Goal: Task Accomplishment & Management: Manage account settings

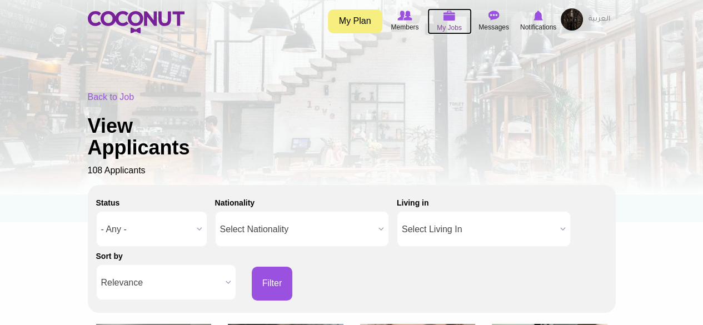
click at [445, 21] on img at bounding box center [449, 16] width 12 height 10
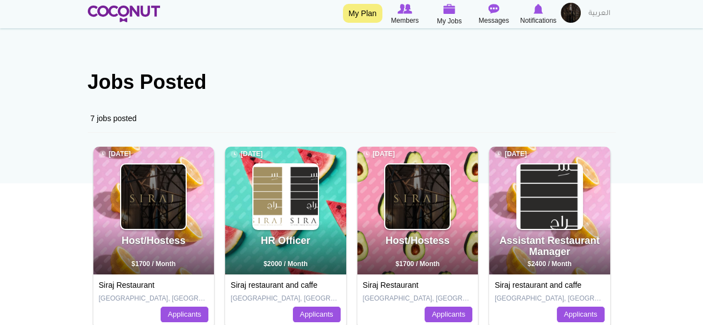
scroll to position [56, 0]
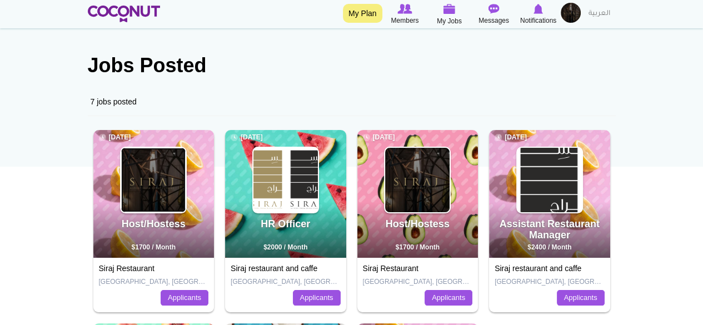
click at [160, 199] on img at bounding box center [153, 180] width 64 height 64
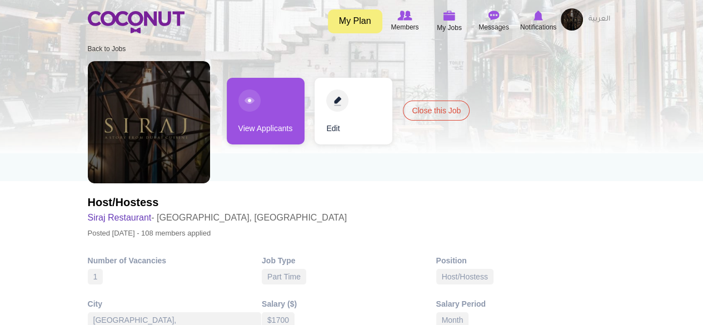
scroll to position [56, 0]
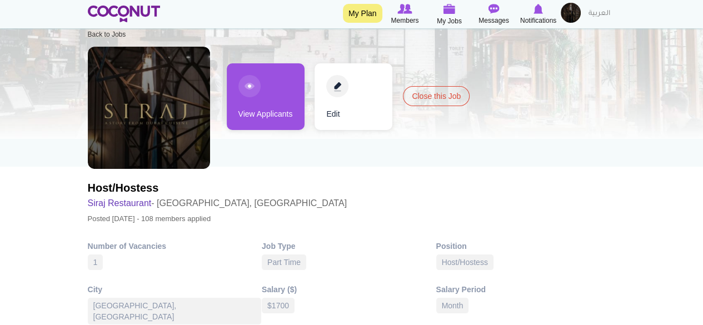
click at [268, 121] on link "View Applicants" at bounding box center [266, 96] width 78 height 67
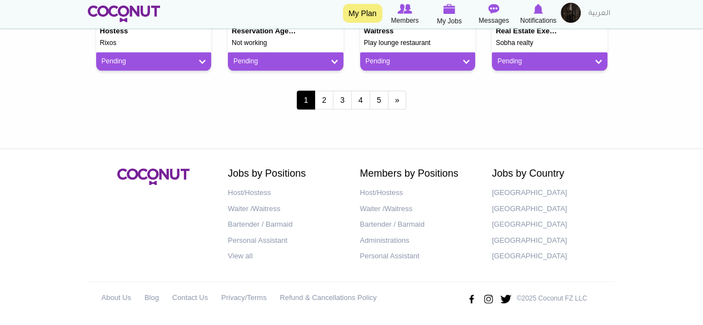
scroll to position [1055, 0]
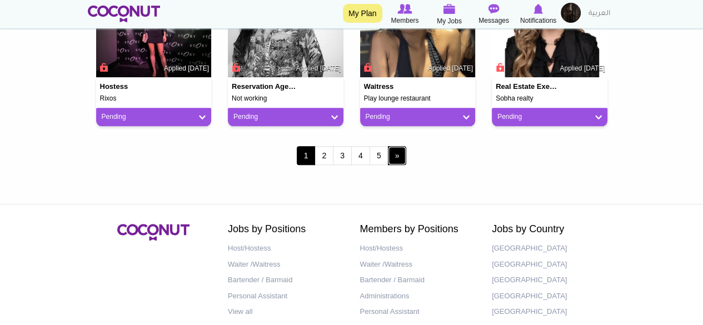
click at [393, 155] on link "next ›" at bounding box center [397, 155] width 19 height 19
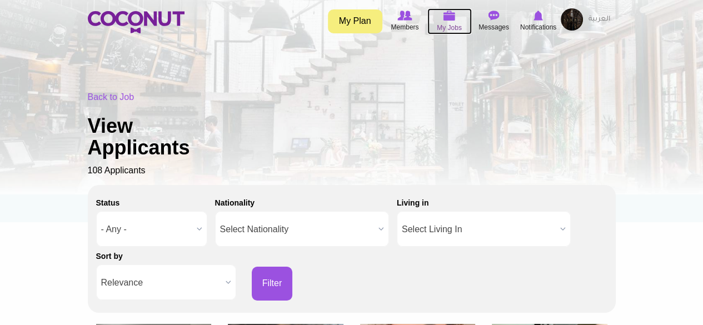
click at [447, 17] on img at bounding box center [449, 16] width 12 height 10
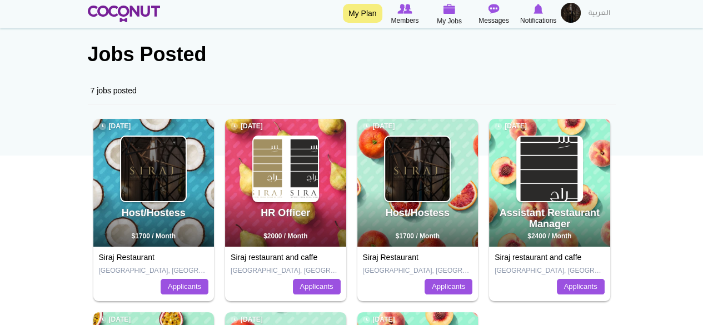
scroll to position [74, 0]
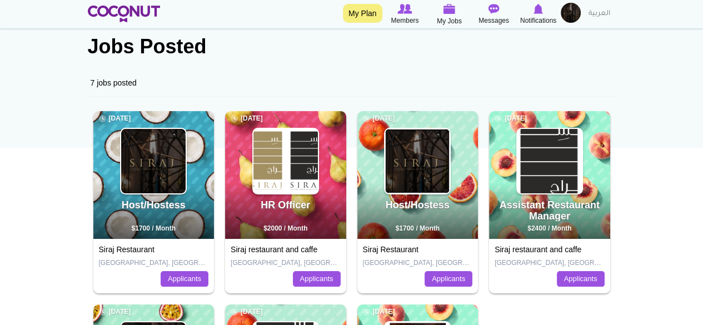
click at [404, 192] on img at bounding box center [417, 161] width 64 height 64
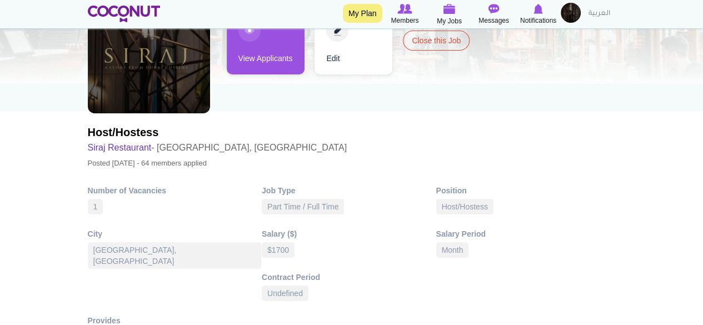
scroll to position [112, 0]
click at [264, 61] on link "View Applicants" at bounding box center [266, 40] width 78 height 67
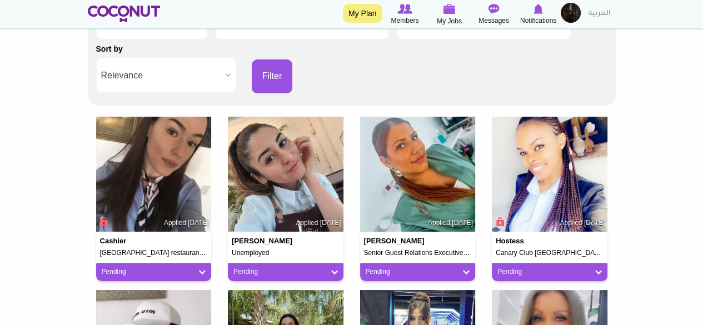
scroll to position [209, 0]
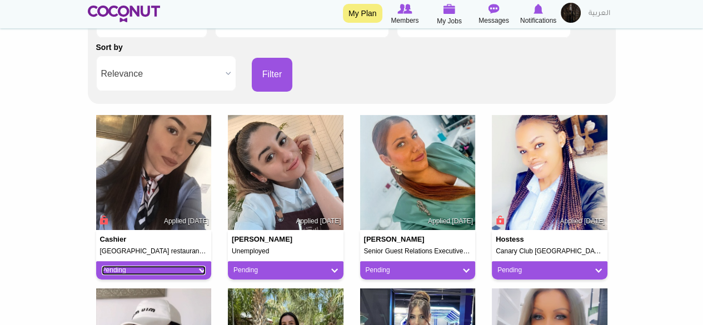
click at [203, 268] on link "Pending" at bounding box center [154, 270] width 104 height 9
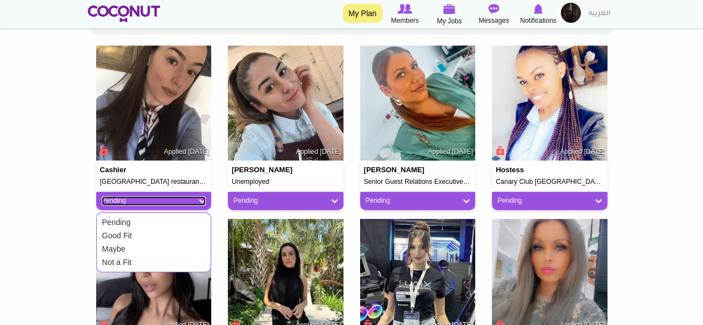
scroll to position [282, 0]
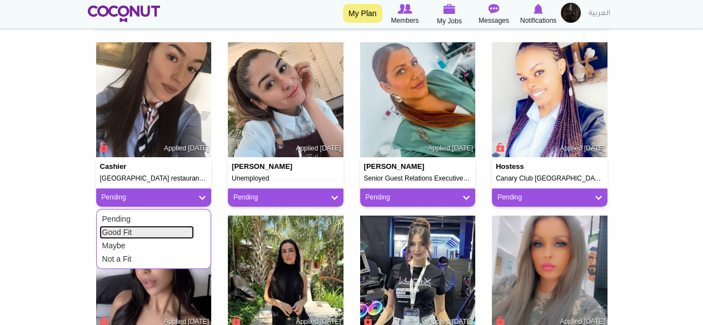
click at [147, 232] on link "Good Fit" at bounding box center [146, 232] width 94 height 13
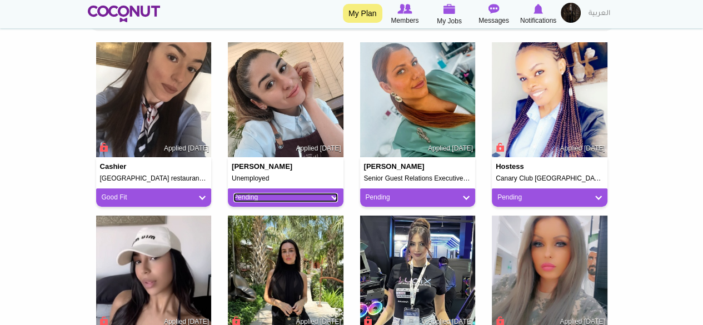
click at [276, 199] on link "Pending" at bounding box center [285, 197] width 104 height 9
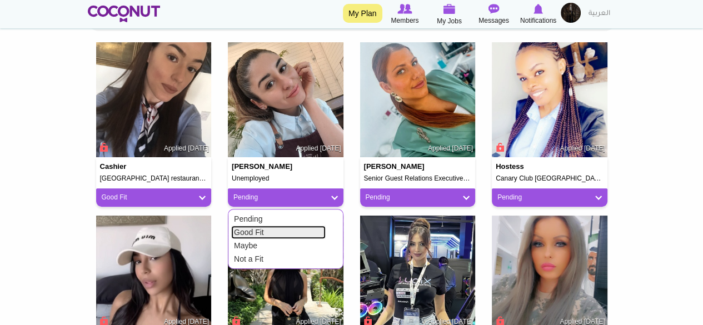
click at [266, 228] on link "Good Fit" at bounding box center [278, 232] width 94 height 13
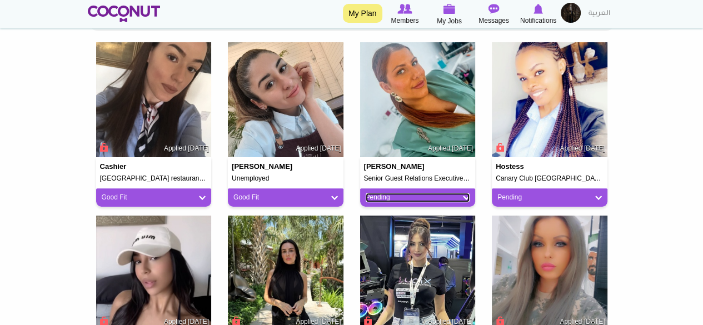
click at [394, 198] on link "Pending" at bounding box center [418, 197] width 104 height 9
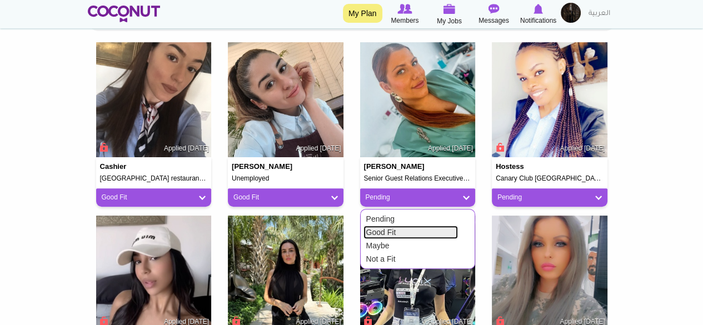
click at [386, 232] on link "Good Fit" at bounding box center [410, 232] width 94 height 13
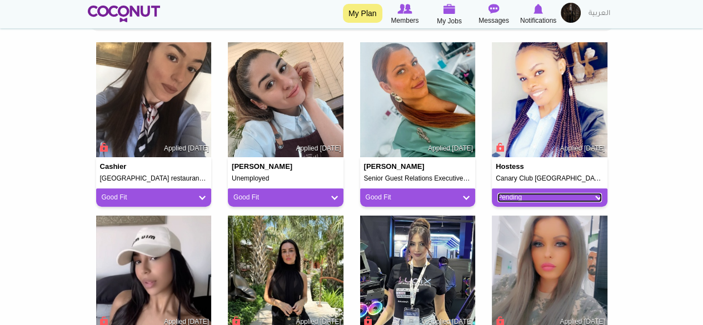
click at [503, 197] on link "Pending" at bounding box center [549, 197] width 104 height 9
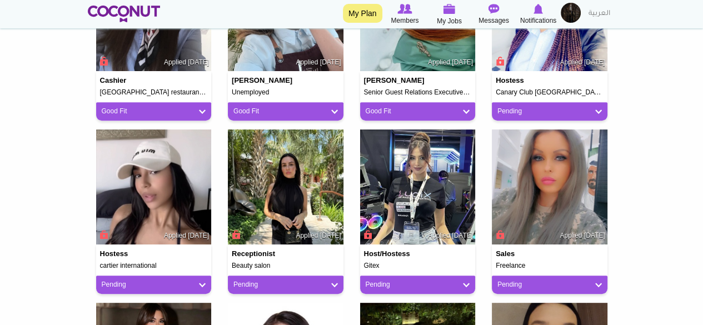
scroll to position [448, 0]
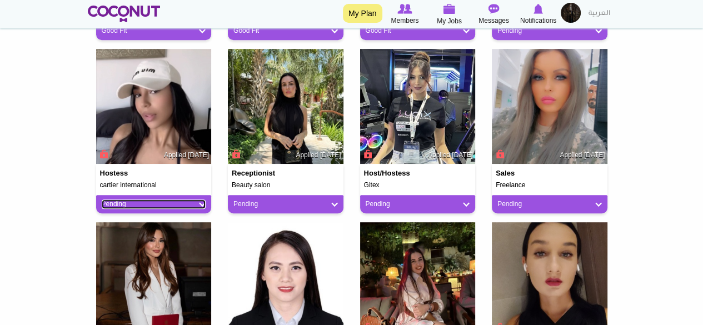
click at [146, 202] on link "Pending" at bounding box center [154, 203] width 104 height 9
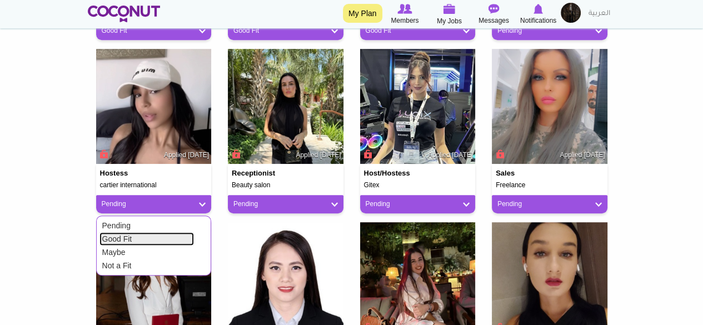
click at [133, 237] on link "Good Fit" at bounding box center [146, 238] width 94 height 13
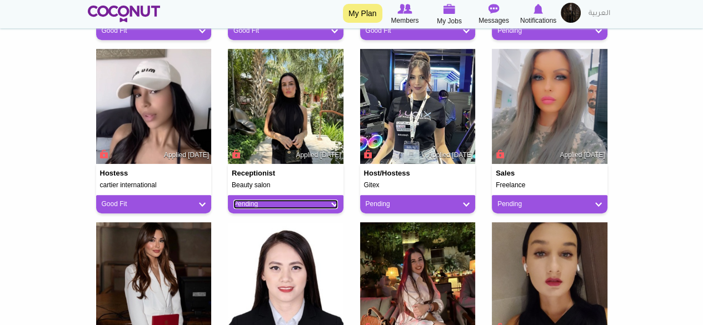
click at [266, 205] on link "Pending" at bounding box center [285, 203] width 104 height 9
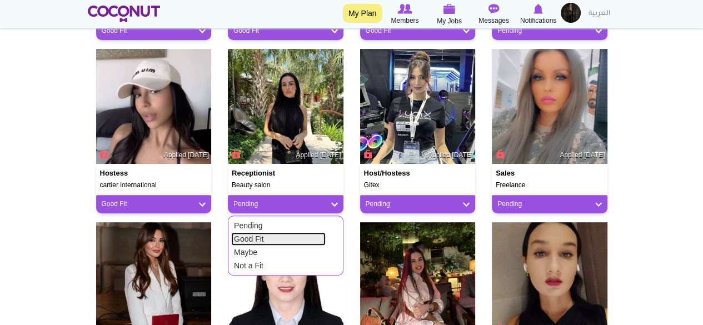
click at [259, 237] on link "Good Fit" at bounding box center [278, 238] width 94 height 13
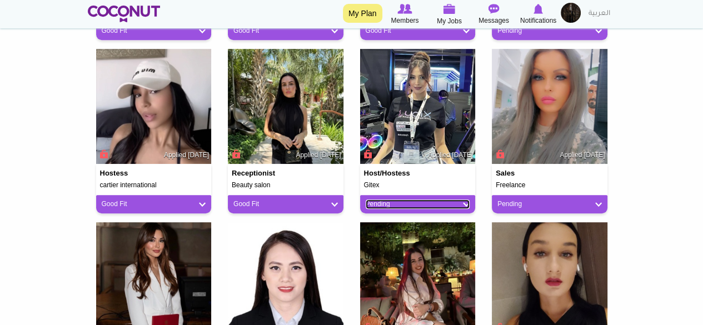
click at [382, 206] on link "Pending" at bounding box center [418, 203] width 104 height 9
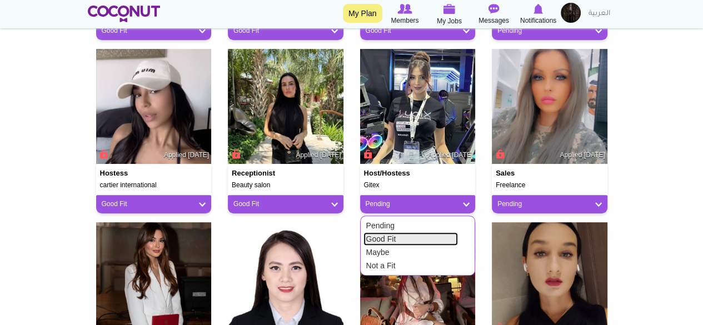
click at [382, 236] on link "Good Fit" at bounding box center [410, 238] width 94 height 13
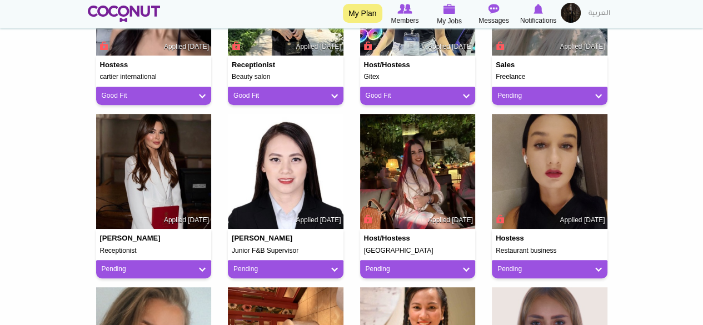
scroll to position [615, 0]
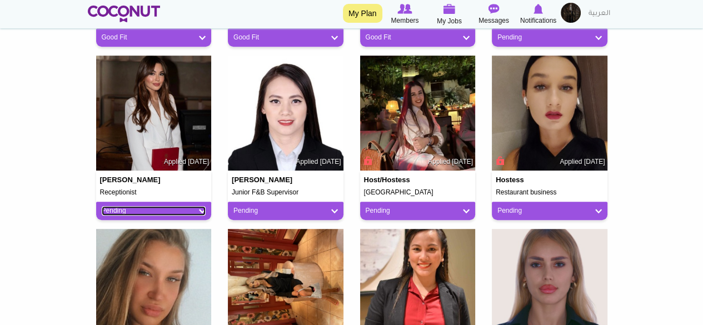
click at [191, 209] on link "Pending" at bounding box center [154, 210] width 104 height 9
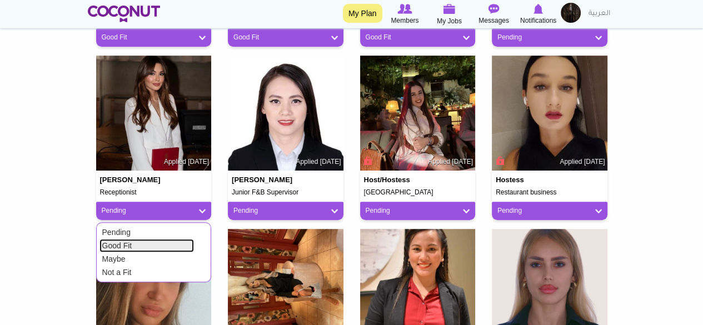
click at [167, 243] on link "Good Fit" at bounding box center [146, 245] width 94 height 13
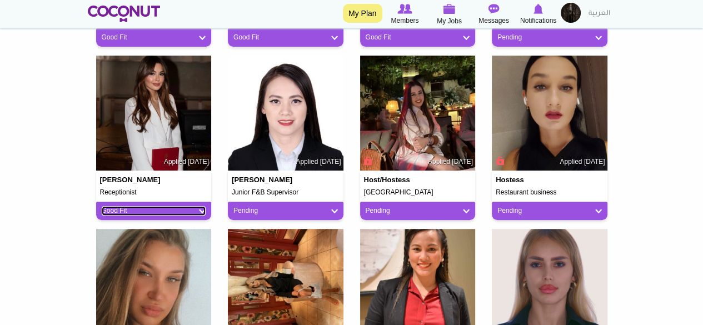
click at [189, 209] on link "Good Fit" at bounding box center [154, 210] width 104 height 9
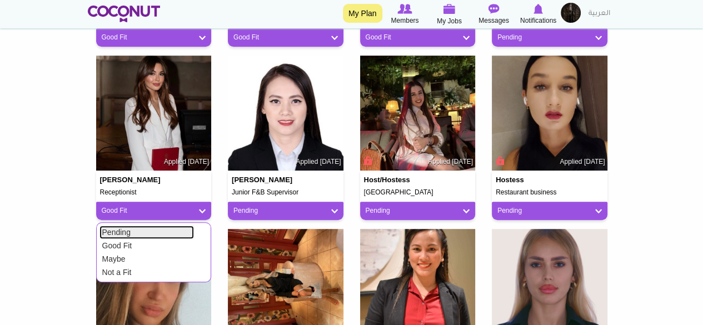
click at [163, 232] on link "Pending" at bounding box center [146, 232] width 94 height 13
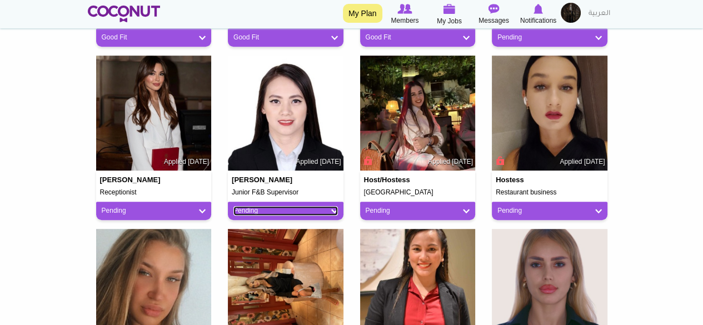
click at [288, 212] on link "Pending" at bounding box center [285, 210] width 104 height 9
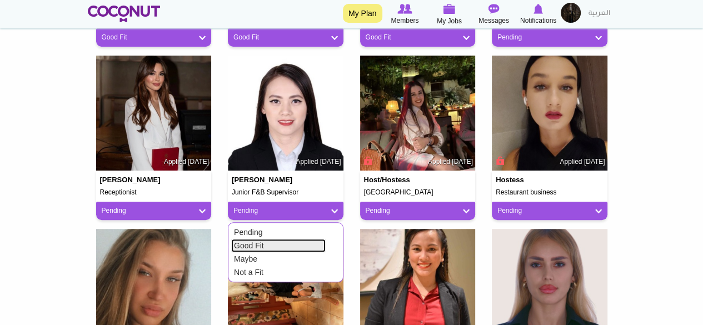
click at [279, 242] on link "Good Fit" at bounding box center [278, 245] width 94 height 13
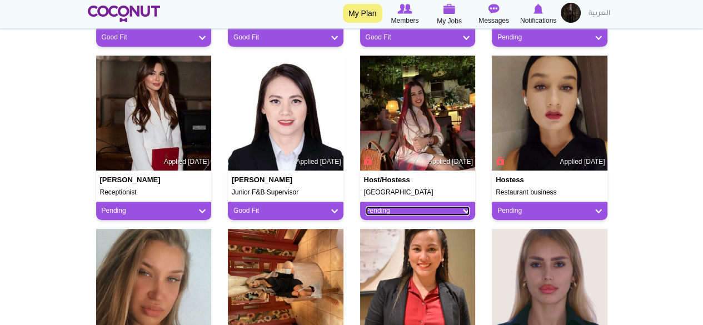
click at [436, 208] on link "Pending" at bounding box center [418, 210] width 104 height 9
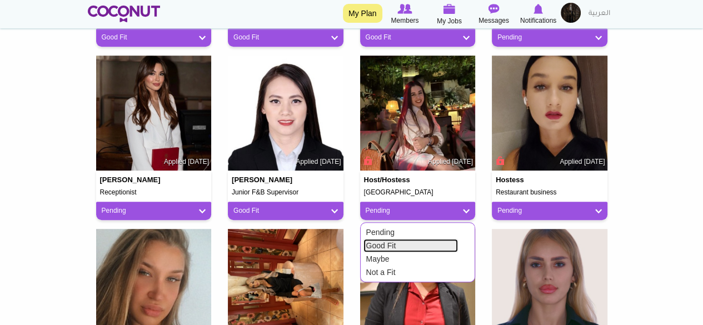
click at [421, 245] on link "Good Fit" at bounding box center [410, 245] width 94 height 13
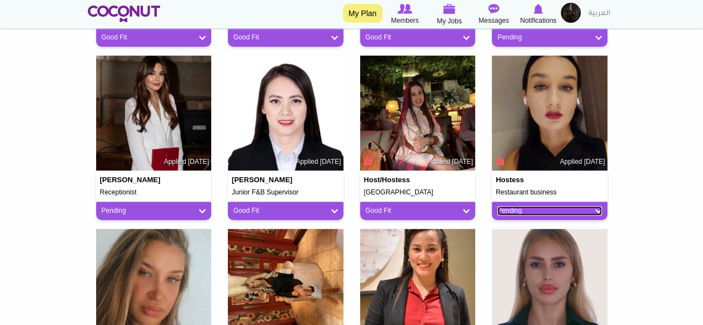
click at [526, 211] on link "Pending" at bounding box center [549, 210] width 104 height 9
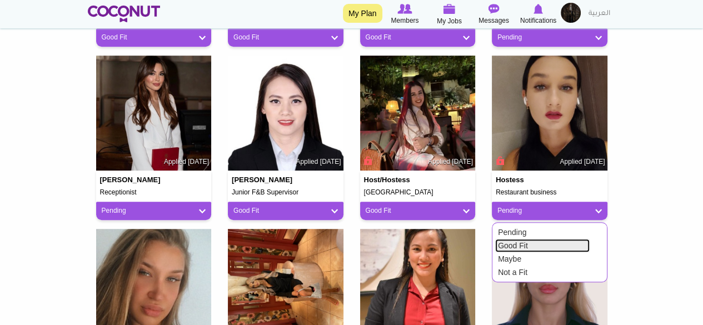
click at [519, 246] on link "Good Fit" at bounding box center [542, 245] width 94 height 13
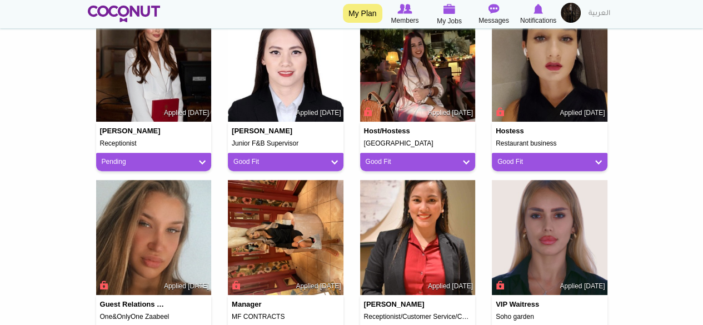
scroll to position [726, 0]
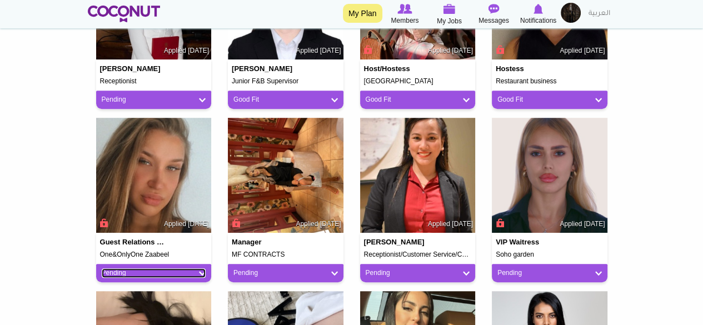
click at [183, 271] on link "Pending" at bounding box center [154, 272] width 104 height 9
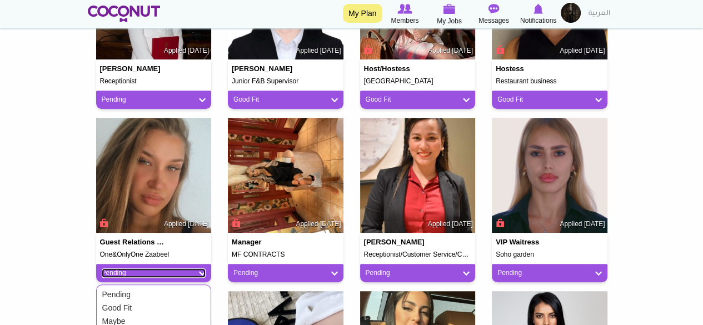
scroll to position [782, 0]
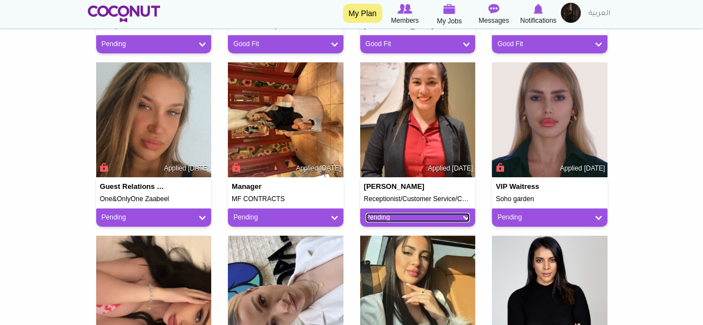
click at [403, 214] on link "Pending" at bounding box center [418, 217] width 104 height 9
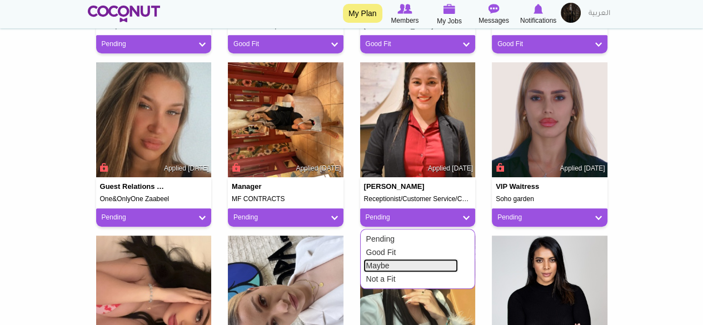
click at [388, 262] on link "Maybe" at bounding box center [410, 265] width 94 height 13
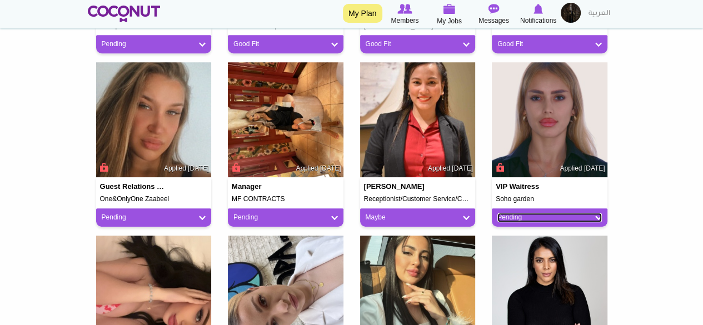
click at [526, 219] on link "Pending" at bounding box center [549, 217] width 104 height 9
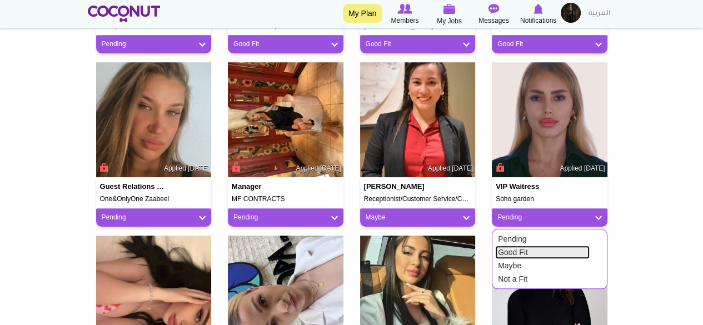
click at [525, 251] on link "Good Fit" at bounding box center [542, 252] width 94 height 13
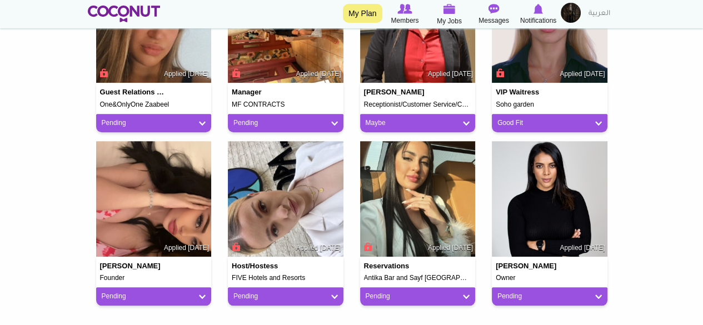
scroll to position [893, 0]
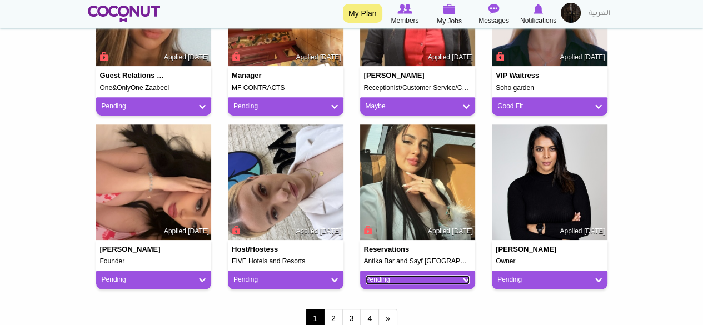
click at [397, 280] on link "Pending" at bounding box center [418, 279] width 104 height 9
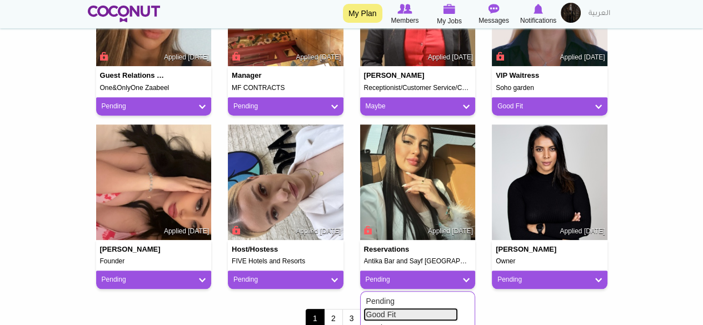
click at [391, 315] on link "Good Fit" at bounding box center [410, 314] width 94 height 13
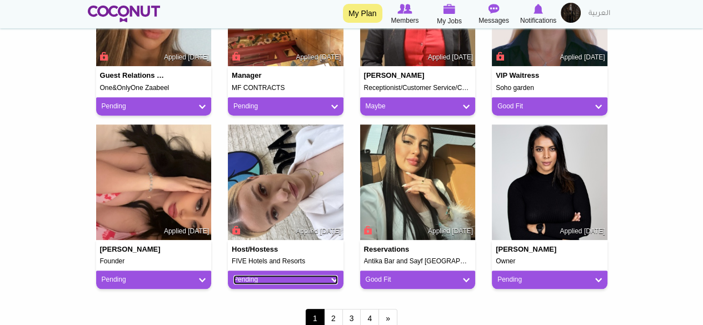
click at [316, 279] on link "Pending" at bounding box center [285, 279] width 104 height 9
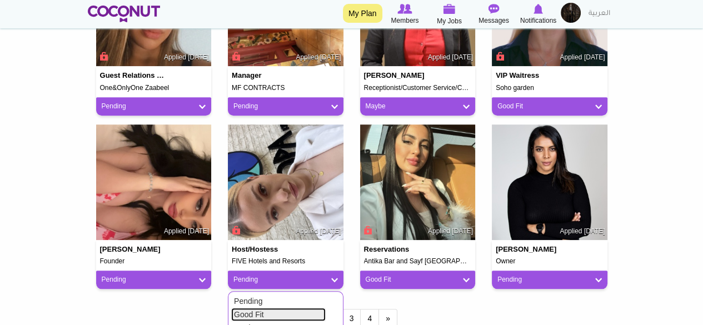
click at [266, 312] on link "Good Fit" at bounding box center [278, 314] width 94 height 13
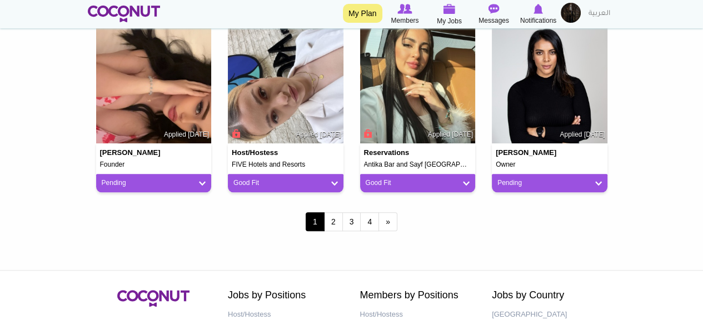
scroll to position [1113, 0]
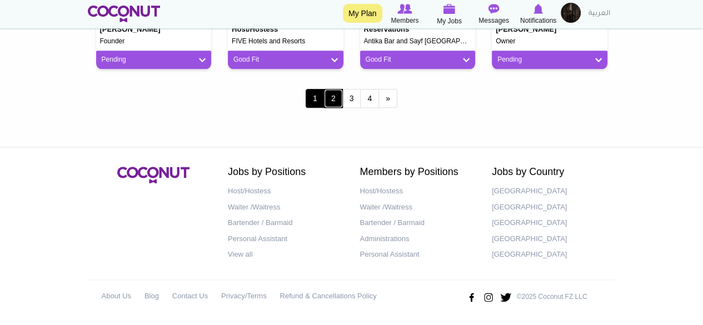
click at [338, 98] on link "2" at bounding box center [333, 98] width 19 height 19
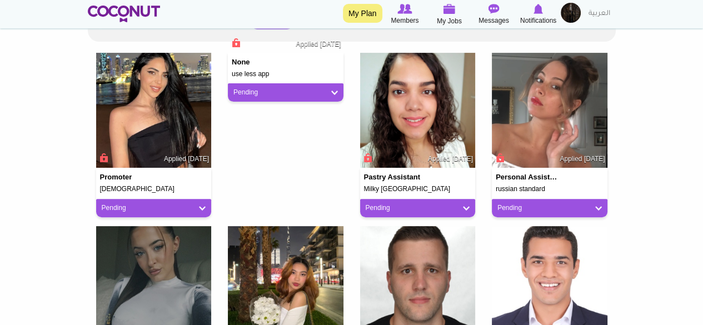
scroll to position [278, 0]
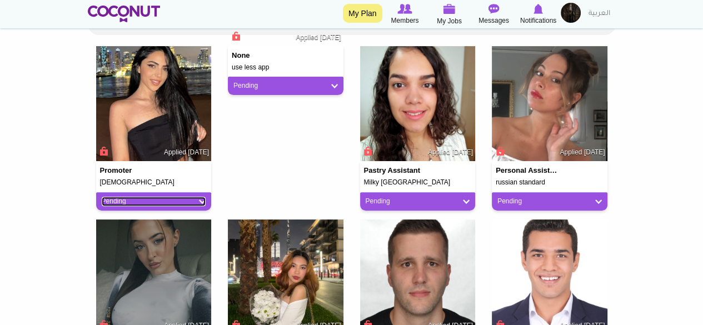
click at [173, 202] on link "Pending" at bounding box center [154, 201] width 104 height 9
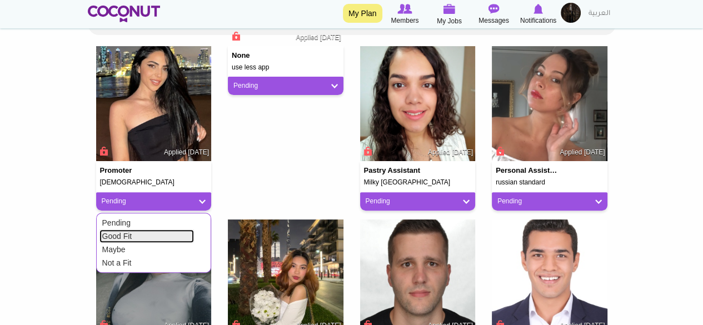
click at [133, 233] on link "Good Fit" at bounding box center [146, 235] width 94 height 13
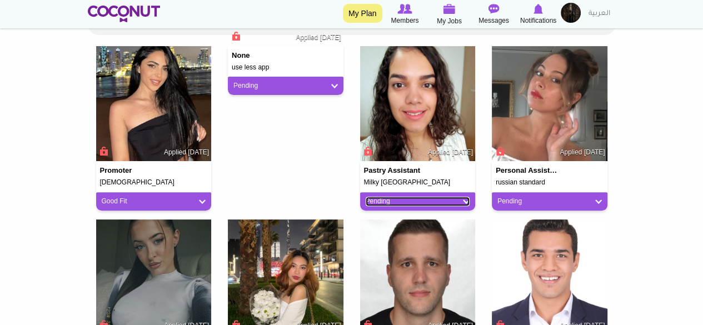
click at [384, 198] on link "Pending" at bounding box center [418, 201] width 104 height 9
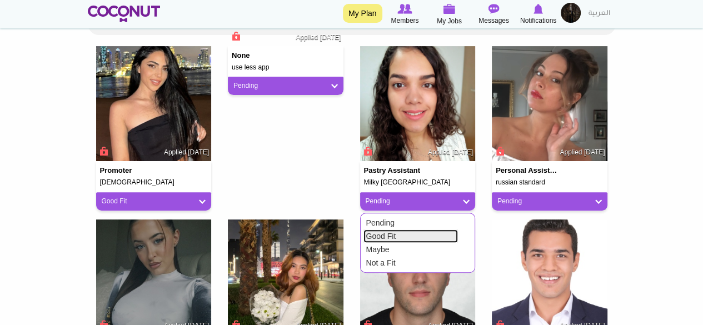
click at [390, 237] on link "Good Fit" at bounding box center [410, 235] width 94 height 13
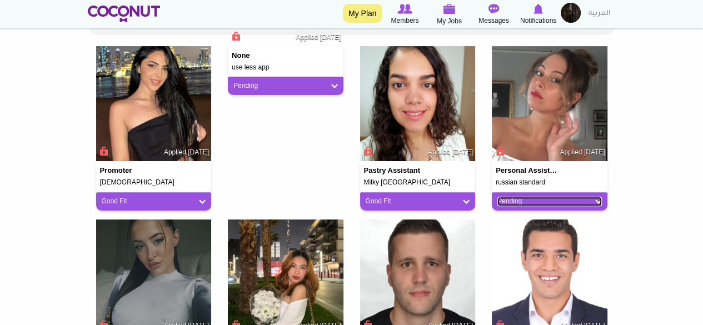
click at [547, 200] on link "Pending" at bounding box center [549, 201] width 104 height 9
click at [522, 202] on link "Pending" at bounding box center [549, 201] width 104 height 9
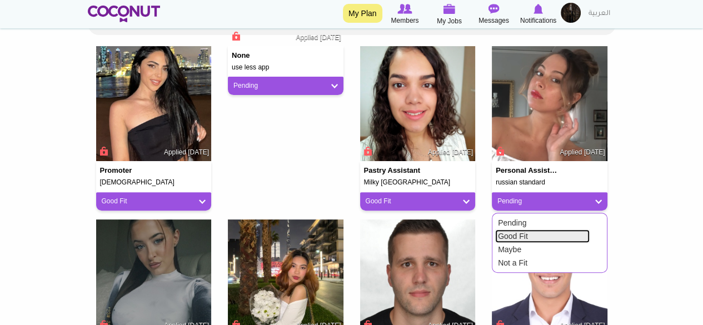
click at [518, 241] on link "Good Fit" at bounding box center [542, 235] width 94 height 13
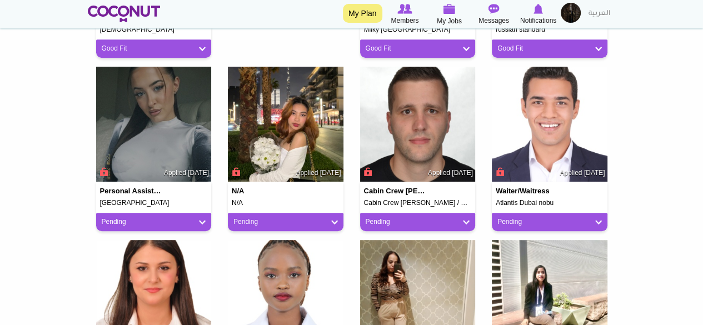
scroll to position [444, 0]
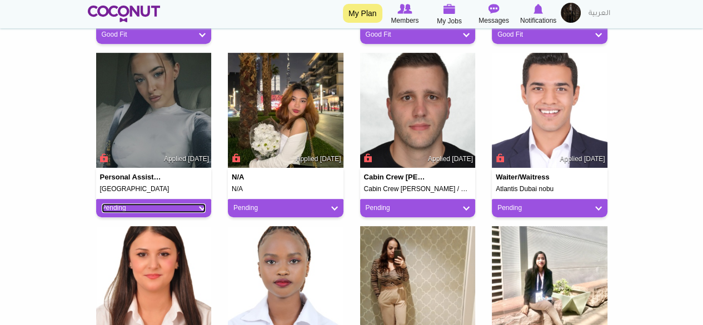
click at [189, 207] on link "Pending" at bounding box center [154, 207] width 104 height 9
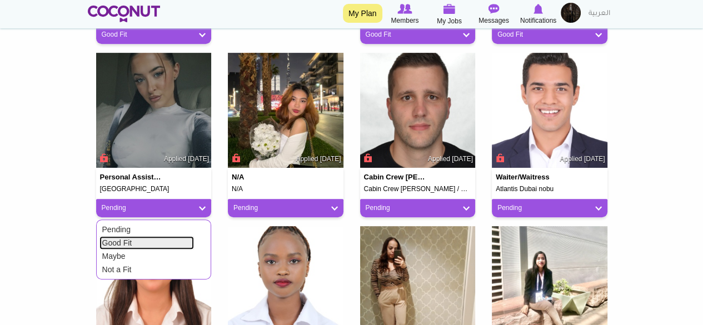
click at [167, 237] on link "Good Fit" at bounding box center [146, 242] width 94 height 13
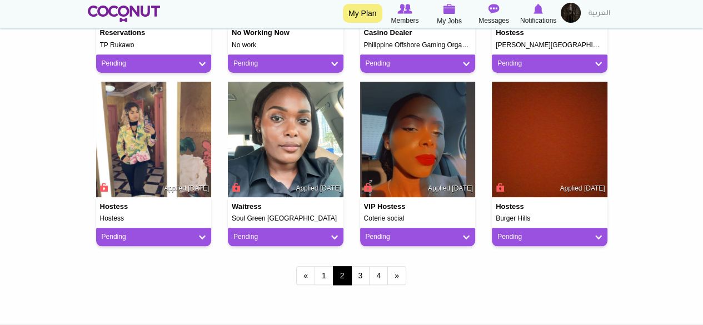
scroll to position [944, 0]
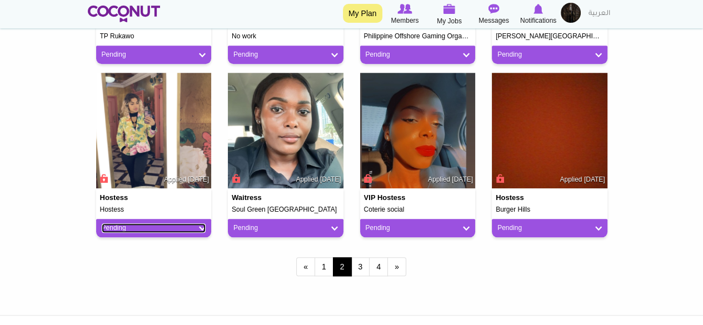
click at [172, 231] on link "Pending" at bounding box center [154, 227] width 104 height 9
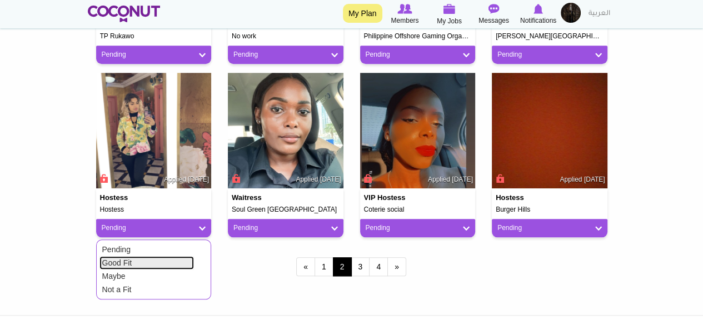
click at [130, 259] on link "Good Fit" at bounding box center [146, 262] width 94 height 13
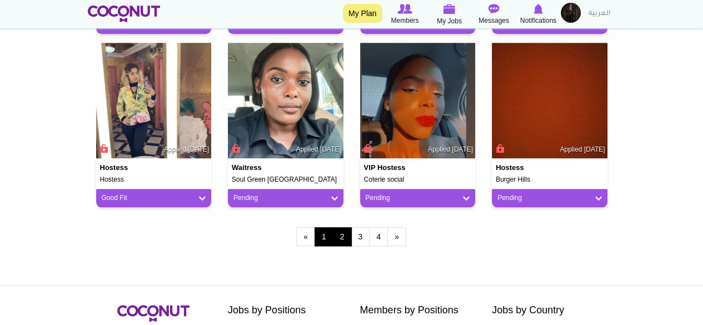
scroll to position [1000, 0]
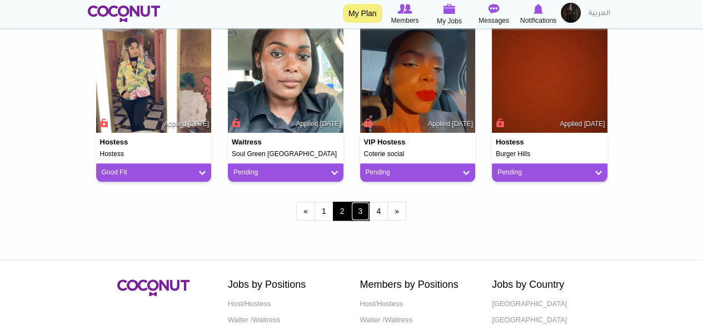
click at [362, 207] on link "3" at bounding box center [360, 211] width 19 height 19
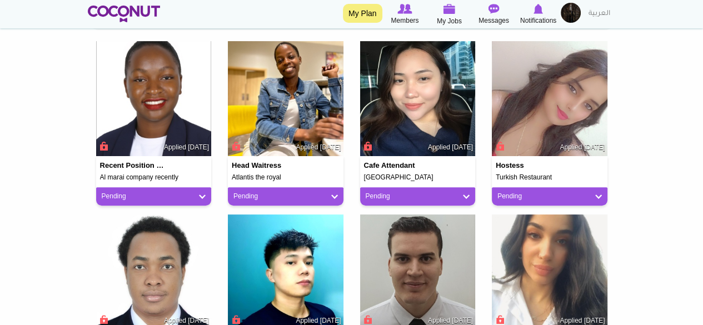
scroll to position [333, 0]
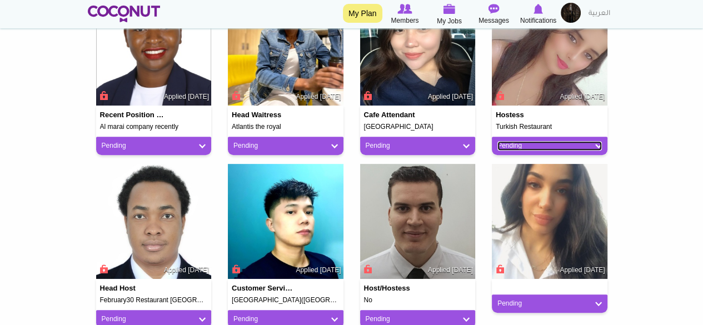
click at [563, 142] on link "Pending" at bounding box center [549, 145] width 104 height 9
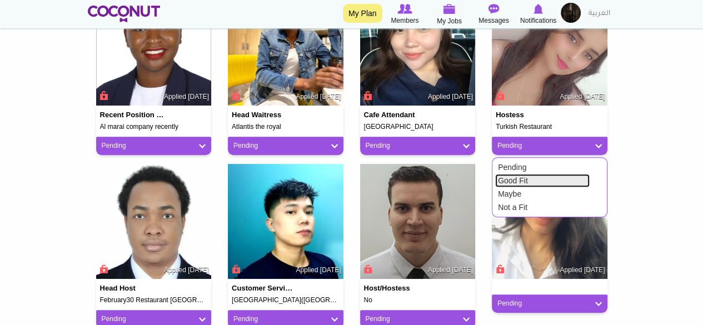
click at [537, 183] on link "Good Fit" at bounding box center [542, 180] width 94 height 13
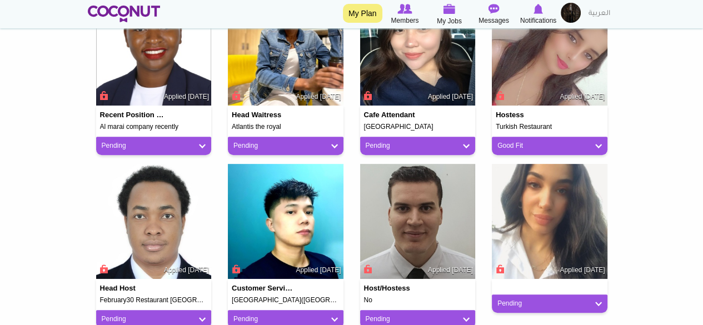
scroll to position [389, 0]
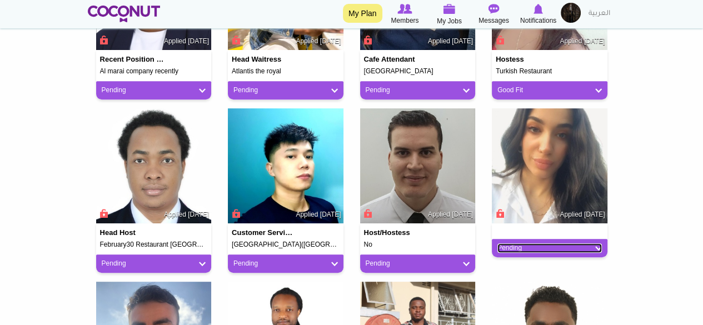
click at [519, 245] on link "Pending" at bounding box center [549, 247] width 104 height 9
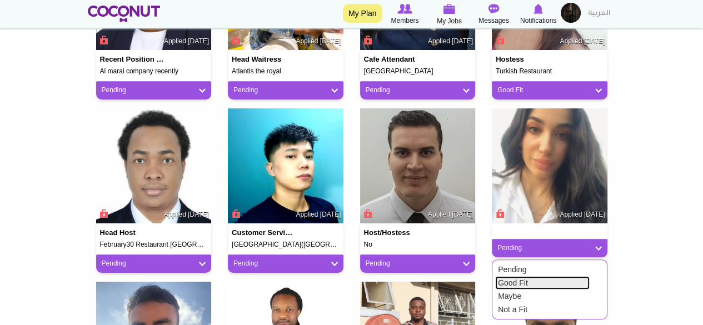
click at [517, 278] on link "Good Fit" at bounding box center [542, 282] width 94 height 13
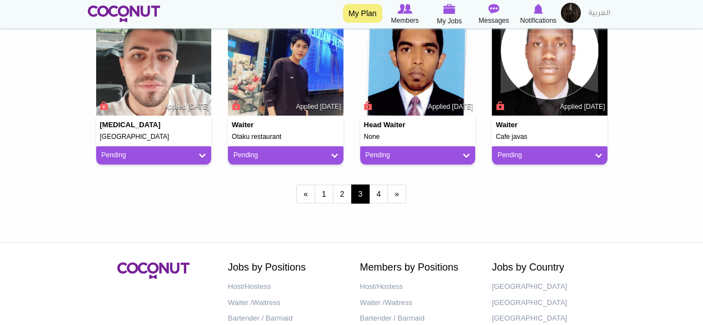
scroll to position [1055, 0]
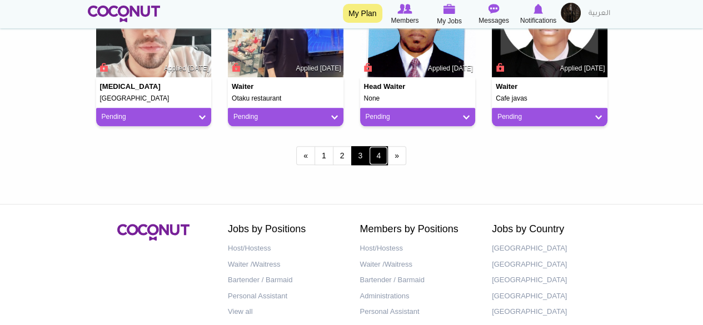
click at [381, 155] on link "4" at bounding box center [378, 155] width 19 height 19
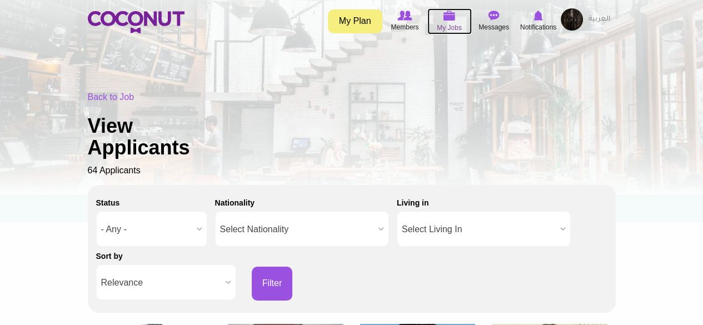
click at [451, 18] on img at bounding box center [449, 16] width 12 height 10
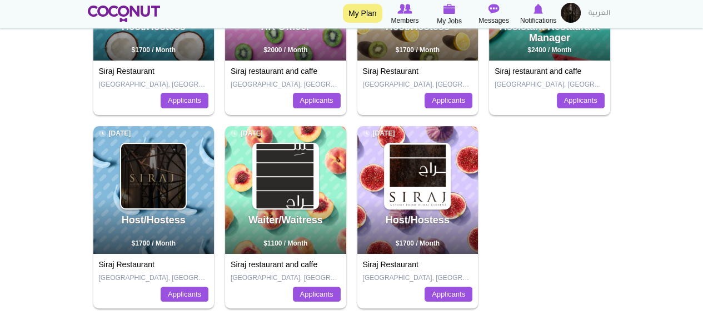
scroll to position [305, 0]
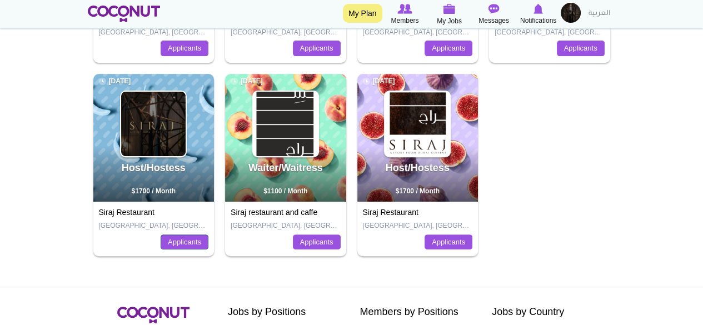
click at [191, 246] on link "Applicants" at bounding box center [185, 242] width 48 height 16
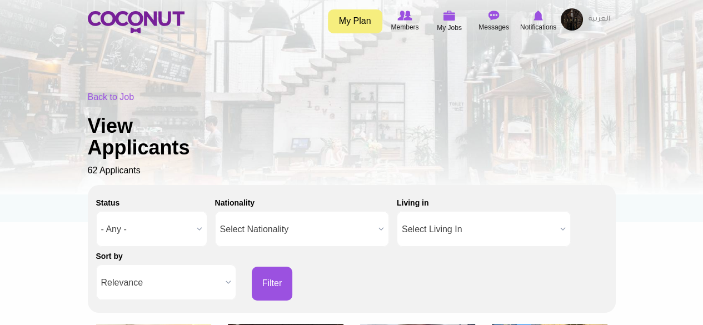
click at [349, 26] on link "My Plan" at bounding box center [355, 21] width 54 height 24
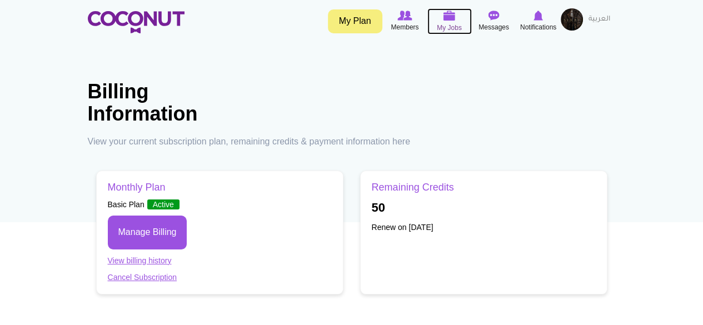
click at [447, 26] on span "My Jobs" at bounding box center [449, 27] width 25 height 11
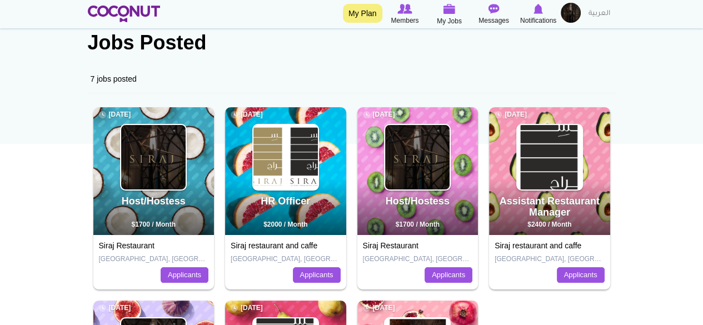
scroll to position [111, 0]
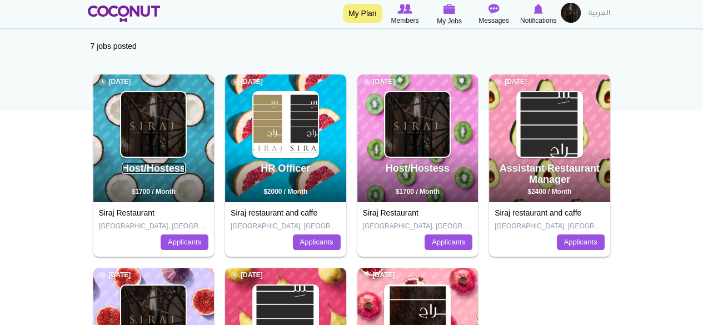
click at [172, 174] on link "Host/Hostess" at bounding box center [154, 168] width 64 height 11
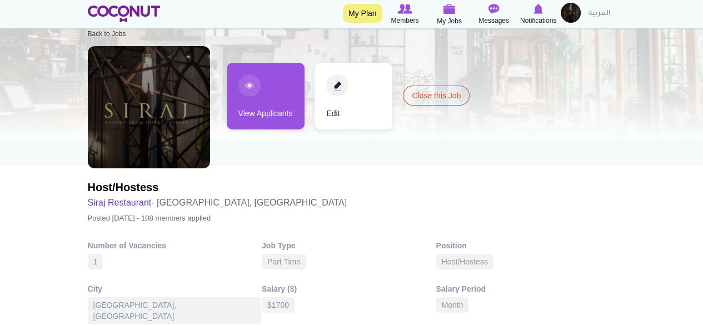
scroll to position [57, 0]
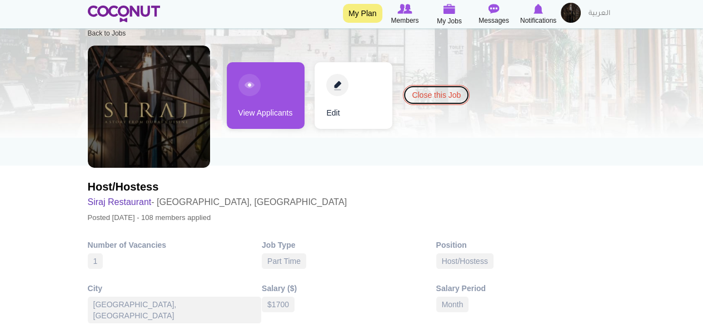
click at [433, 100] on link "Close this Job" at bounding box center [436, 95] width 67 height 20
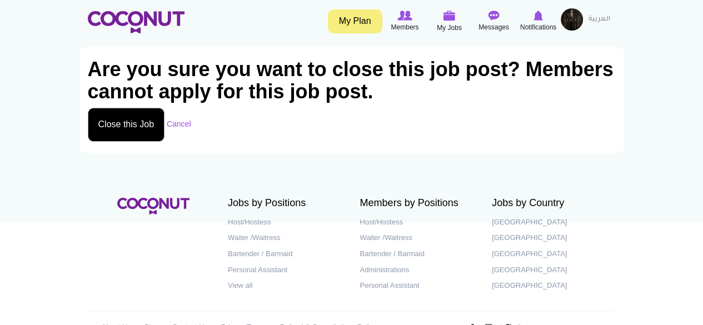
click at [142, 128] on button "Close this Job" at bounding box center [126, 125] width 77 height 34
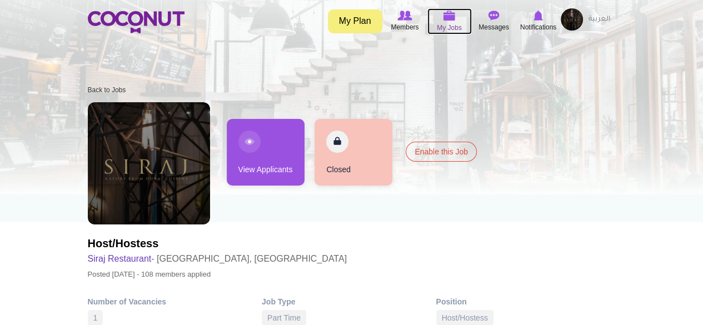
click at [444, 20] on img at bounding box center [449, 16] width 12 height 10
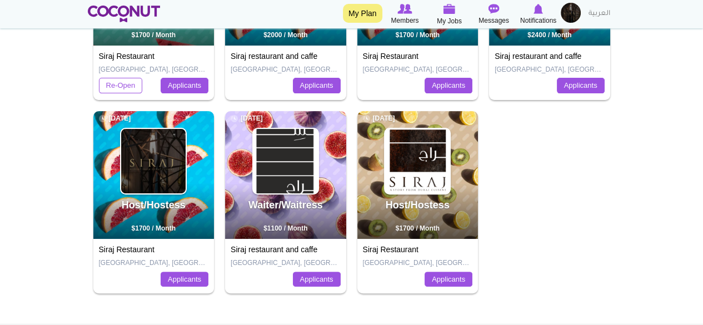
scroll to position [268, 0]
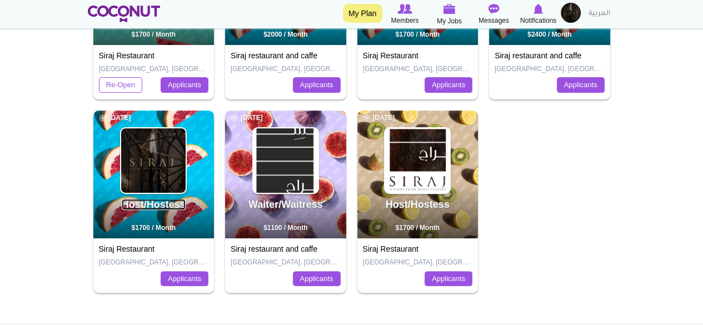
click at [186, 200] on link "Host/Hostess" at bounding box center [154, 204] width 64 height 11
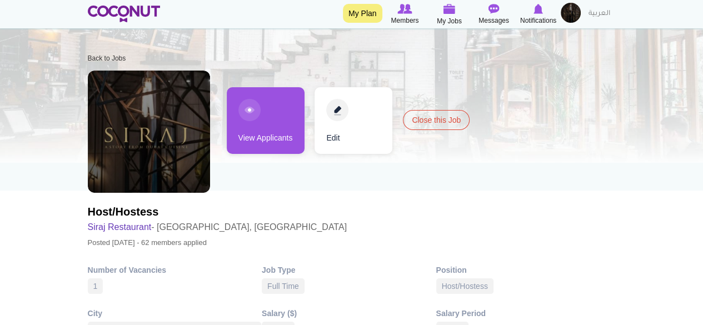
scroll to position [33, 0]
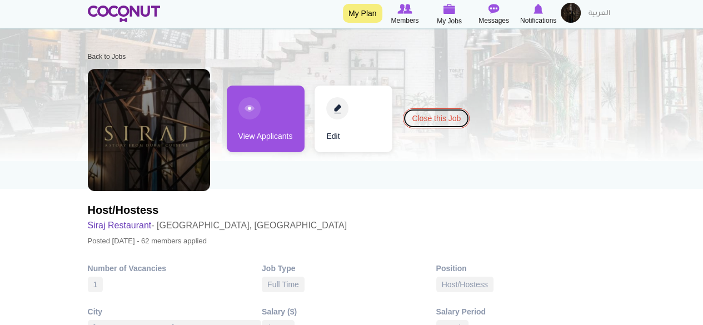
click at [442, 117] on link "Close this Job" at bounding box center [436, 118] width 67 height 20
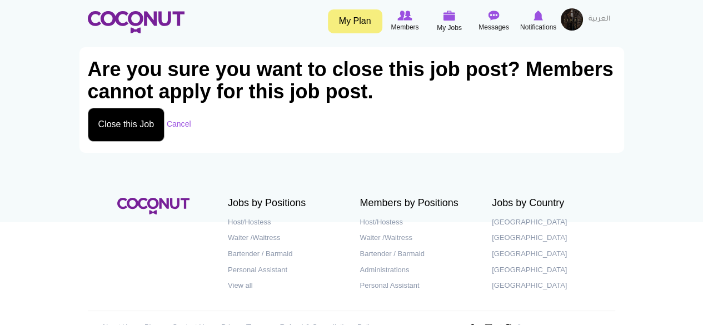
click at [132, 127] on button "Close this Job" at bounding box center [126, 125] width 77 height 34
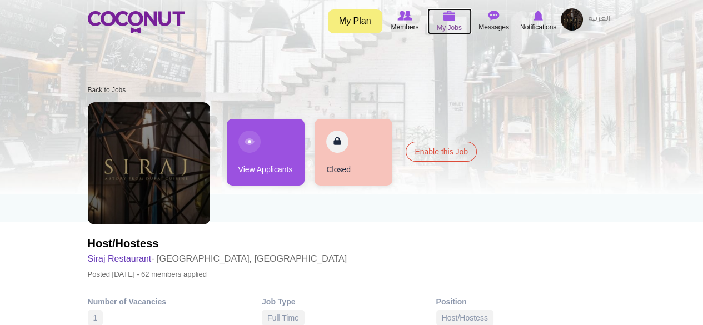
click at [440, 25] on span "My Jobs" at bounding box center [449, 27] width 25 height 11
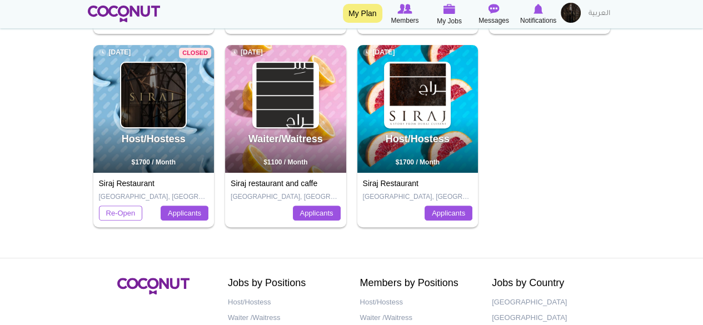
scroll to position [334, 0]
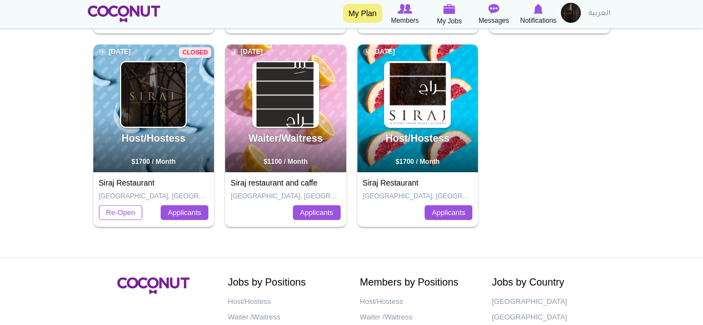
click at [432, 171] on div "Host/Hostess 1 year ago $1700 / Month" at bounding box center [417, 108] width 121 height 128
click at [411, 154] on h2 "Host/Hostess" at bounding box center [418, 143] width 118 height 21
click at [409, 98] on img at bounding box center [417, 94] width 64 height 64
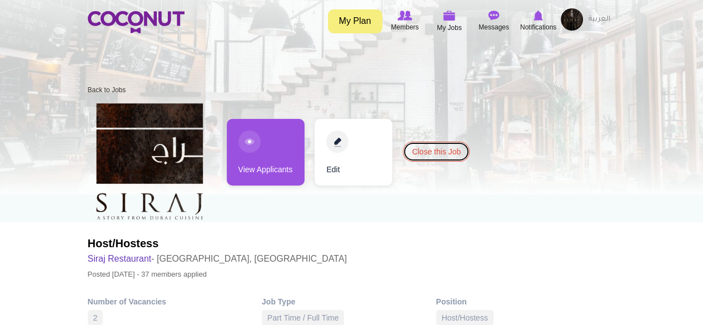
click at [431, 154] on link "Close this Job" at bounding box center [436, 152] width 67 height 20
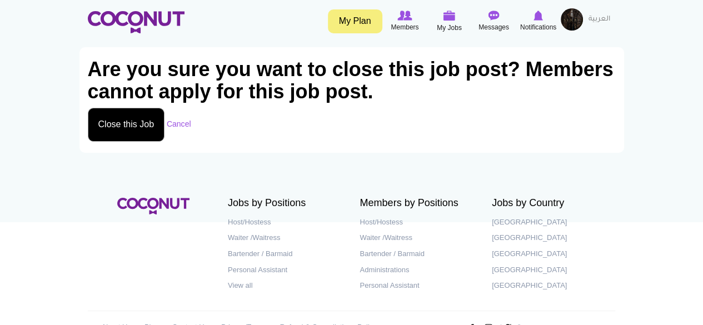
click at [131, 134] on button "Close this Job" at bounding box center [126, 125] width 77 height 34
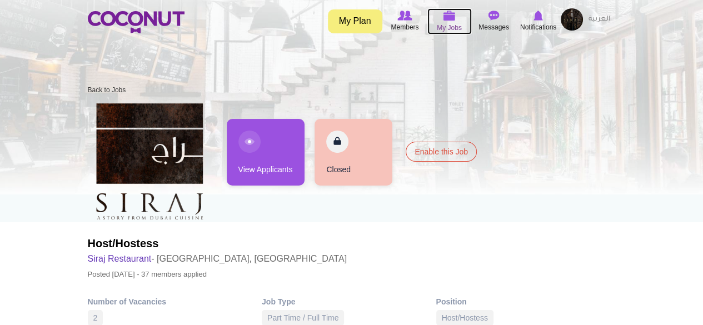
click at [449, 11] on img at bounding box center [449, 16] width 12 height 10
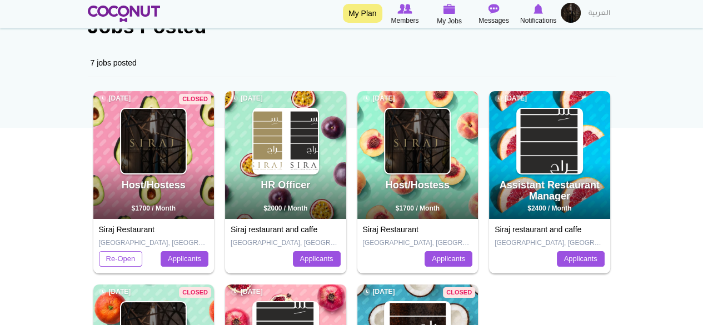
scroll to position [97, 0]
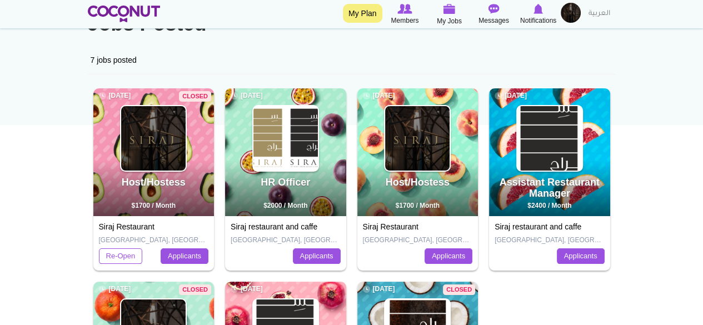
click at [413, 204] on span "$1700 / Month" at bounding box center [418, 206] width 44 height 8
click at [457, 258] on link "Applicants" at bounding box center [448, 256] width 48 height 16
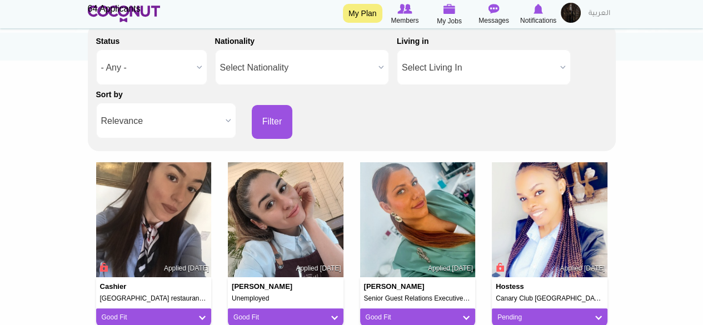
scroll to position [163, 0]
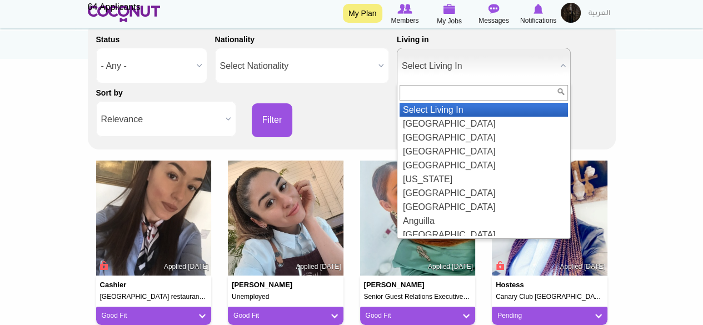
click at [452, 60] on span "Select Living In" at bounding box center [479, 66] width 154 height 36
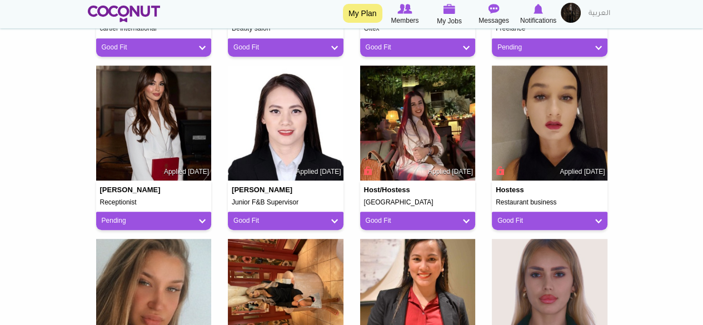
scroll to position [1113, 0]
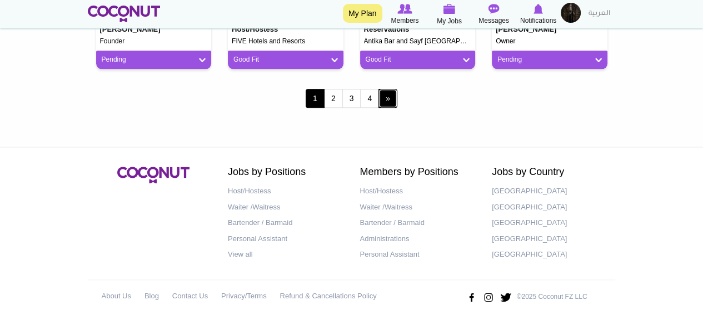
click at [387, 97] on link "next ›" at bounding box center [387, 98] width 19 height 19
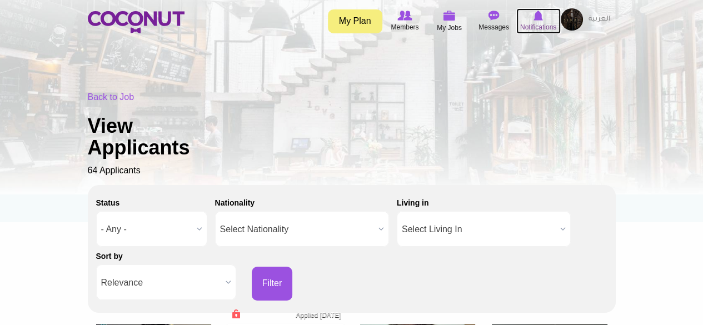
click at [538, 18] on img at bounding box center [537, 16] width 9 height 10
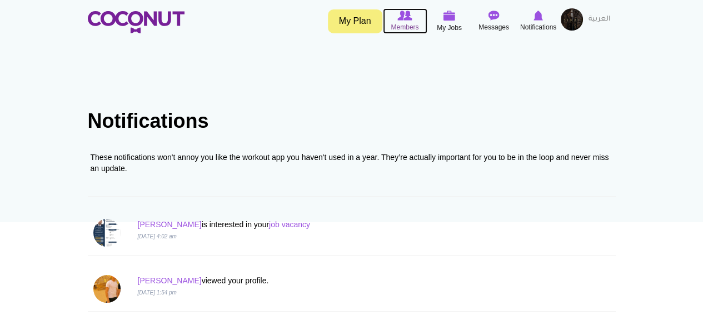
click at [403, 22] on span "Members" at bounding box center [405, 27] width 28 height 11
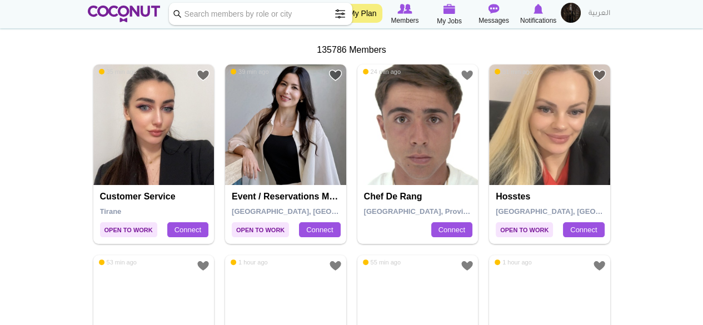
scroll to position [193, 0]
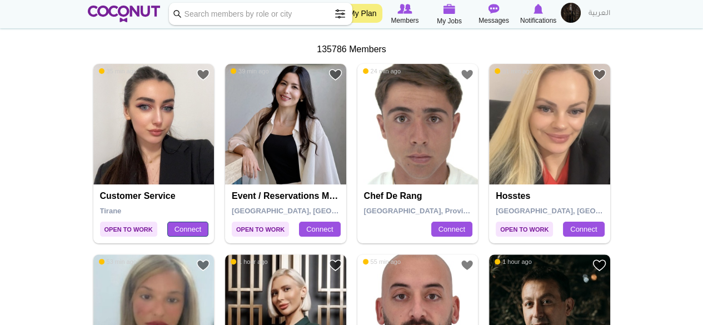
click at [187, 230] on link "Connect" at bounding box center [187, 230] width 41 height 16
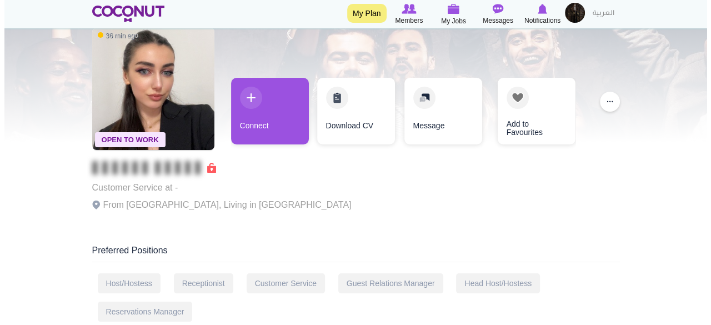
scroll to position [52, 0]
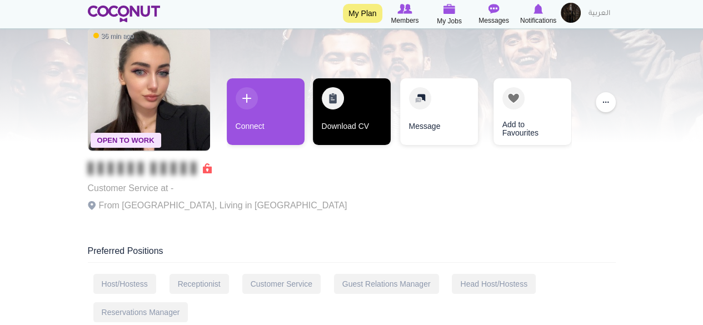
click at [354, 116] on link "Download CV" at bounding box center [352, 111] width 78 height 67
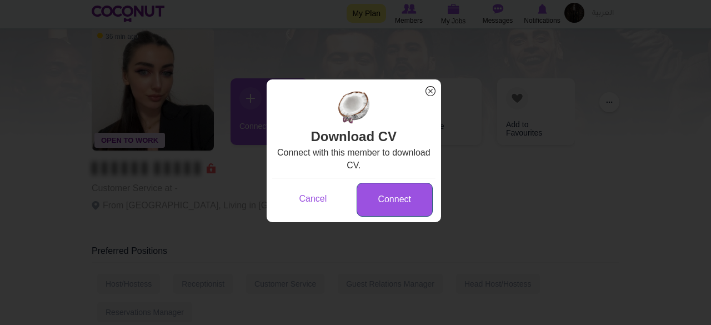
click at [398, 208] on link "Connect" at bounding box center [395, 200] width 76 height 34
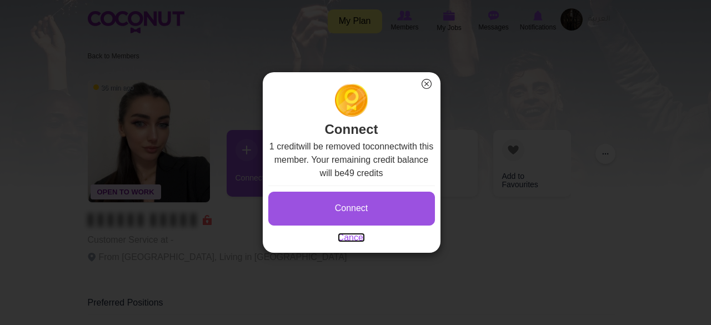
click at [353, 234] on link "Cancel" at bounding box center [352, 237] width 28 height 9
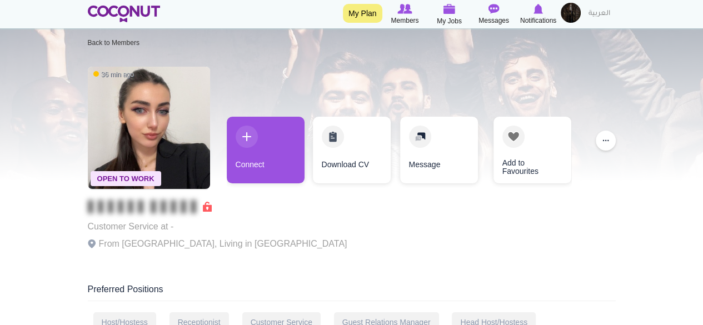
scroll to position [9, 0]
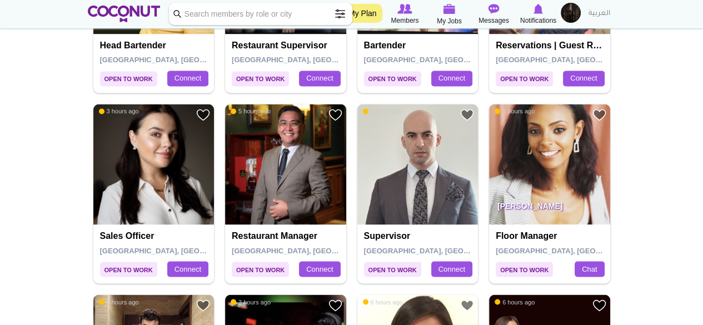
scroll to position [1510, 0]
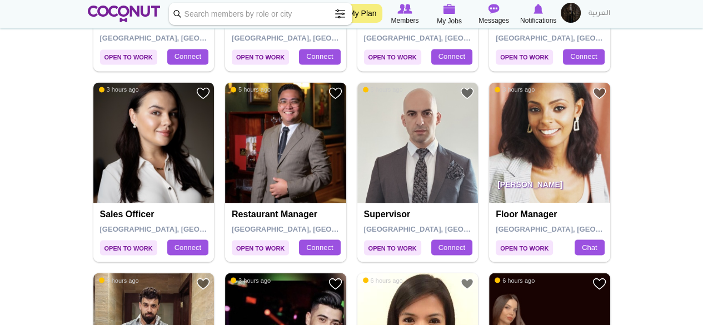
click at [161, 177] on img at bounding box center [153, 142] width 121 height 121
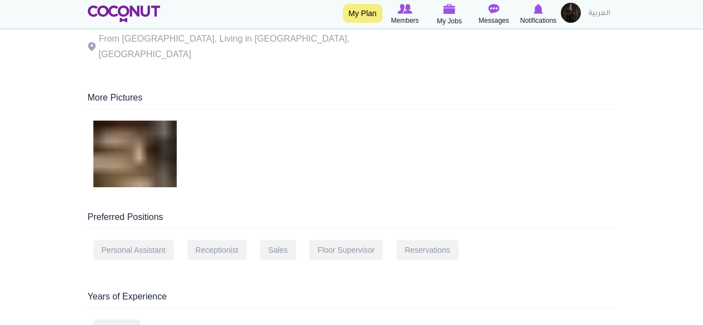
scroll to position [218, 0]
click at [149, 134] on img at bounding box center [134, 154] width 83 height 67
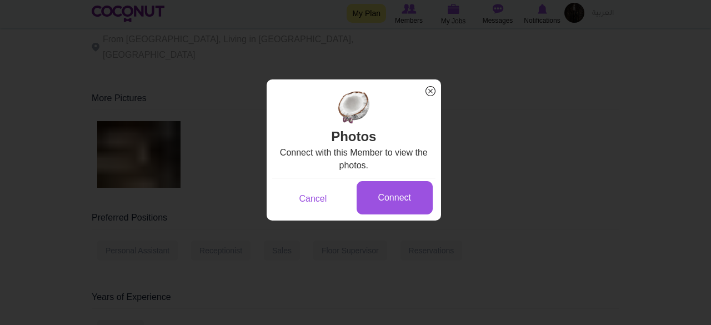
click at [432, 88] on span "x" at bounding box center [430, 91] width 14 height 14
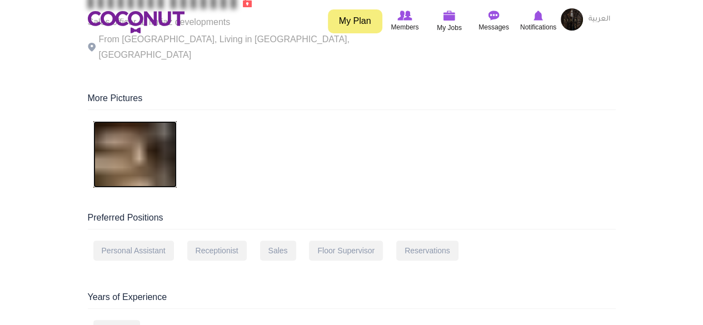
scroll to position [0, 0]
